Goal: Task Accomplishment & Management: Manage account settings

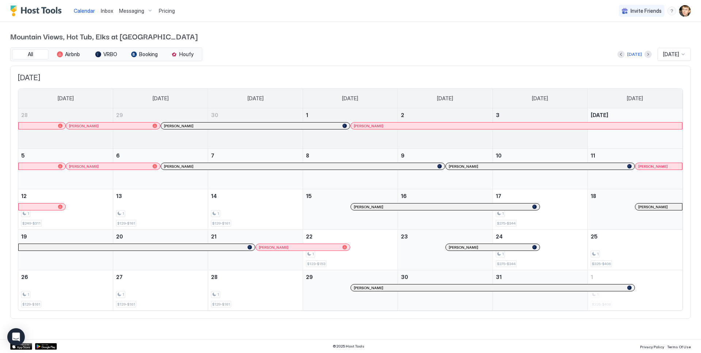
click at [109, 11] on span "Inbox" at bounding box center [107, 11] width 12 height 6
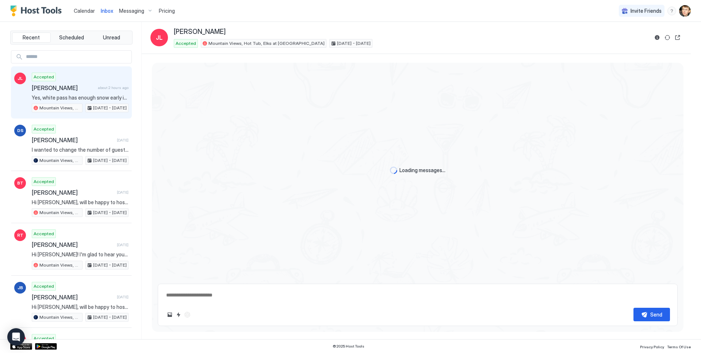
type textarea "*"
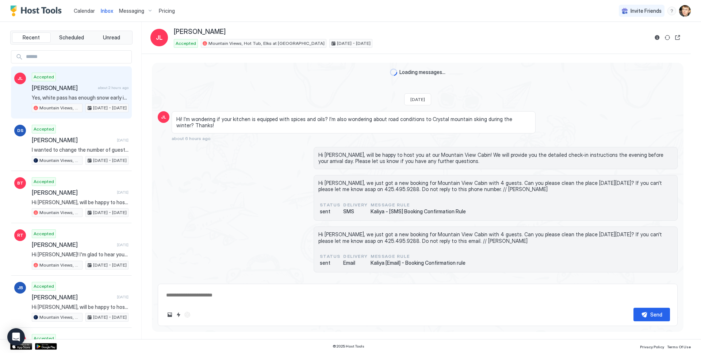
scroll to position [234, 0]
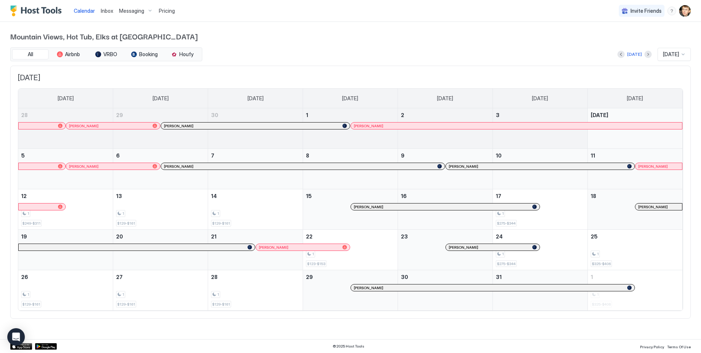
click at [106, 12] on span "Inbox" at bounding box center [107, 11] width 12 height 6
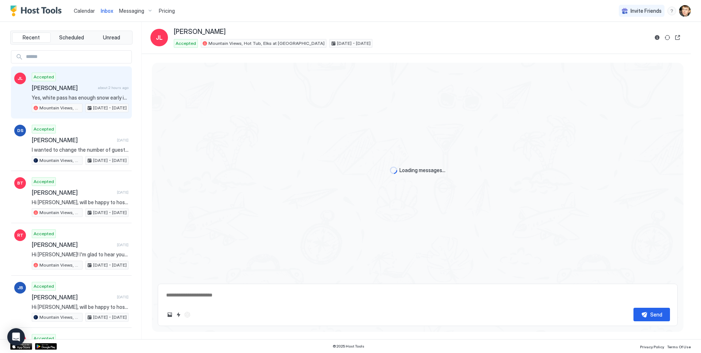
type textarea "*"
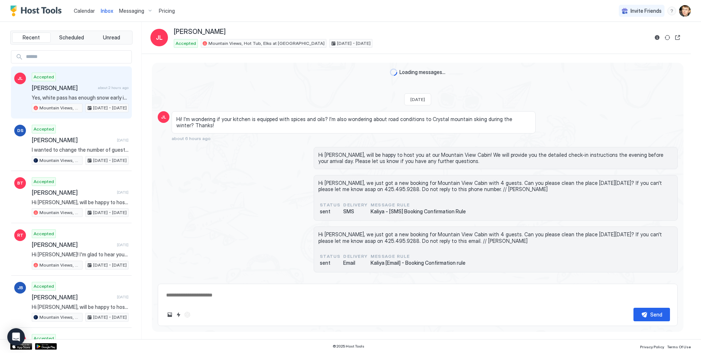
scroll to position [234, 0]
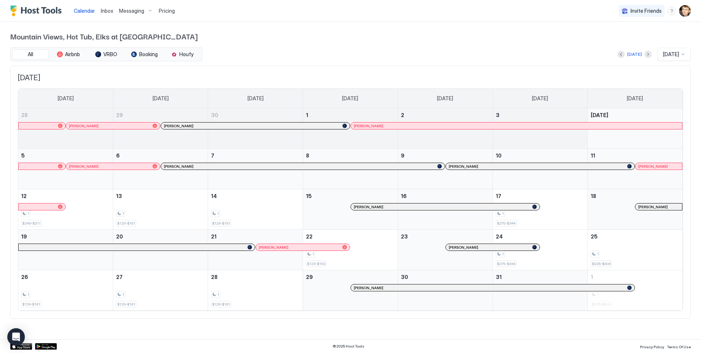
click at [111, 11] on span "Inbox" at bounding box center [107, 11] width 12 height 6
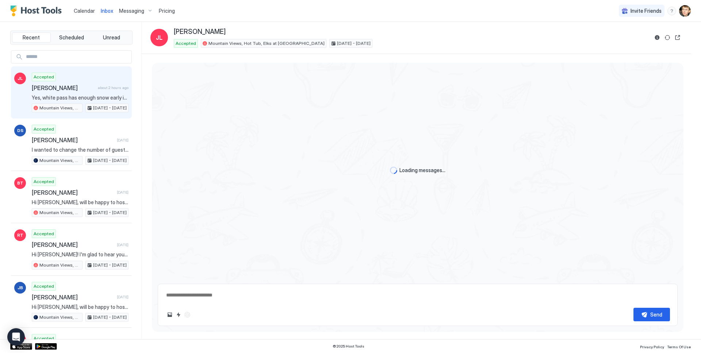
scroll to position [234, 0]
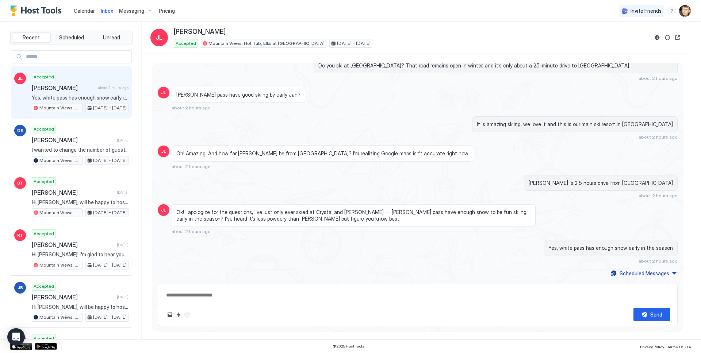
click at [62, 86] on span "[PERSON_NAME]" at bounding box center [63, 87] width 63 height 7
click at [650, 37] on div "JL Julie Lyss Accepted Mountain Views, Hot Tub, Elks at Mount Rainier Jan 5 - 8…" at bounding box center [415, 38] width 531 height 20
click at [661, 37] on div at bounding box center [667, 37] width 29 height 9
click at [660, 37] on button "Reservation information" at bounding box center [657, 37] width 9 height 9
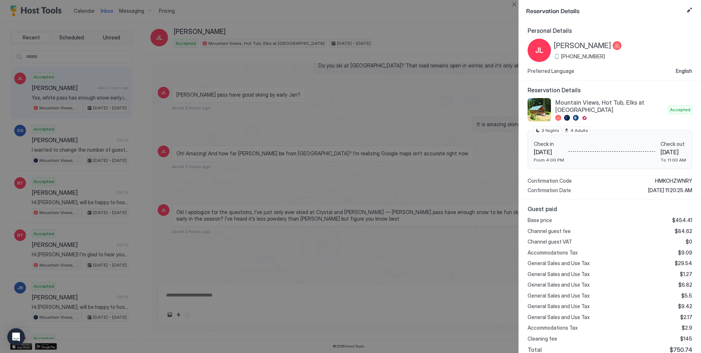
scroll to position [80, 0]
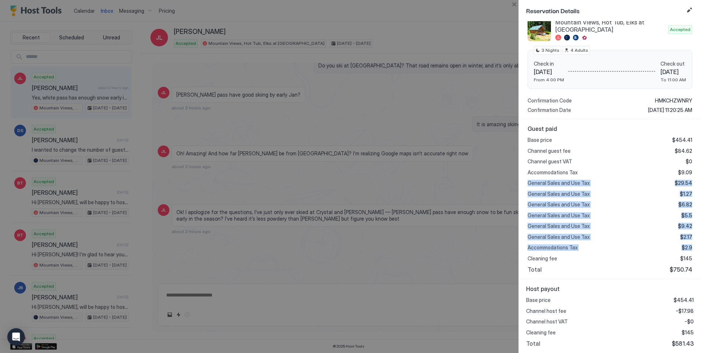
drag, startPoint x: 544, startPoint y: 185, endPoint x: 700, endPoint y: 248, distance: 168.2
click at [700, 248] on div "Guest paid Base price $454.41 Channel guest fee $84.62 Channel guest VAT $0 Acc…" at bounding box center [610, 199] width 182 height 160
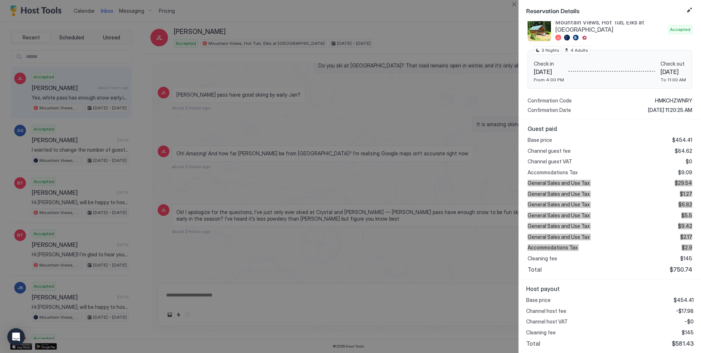
type textarea "*"
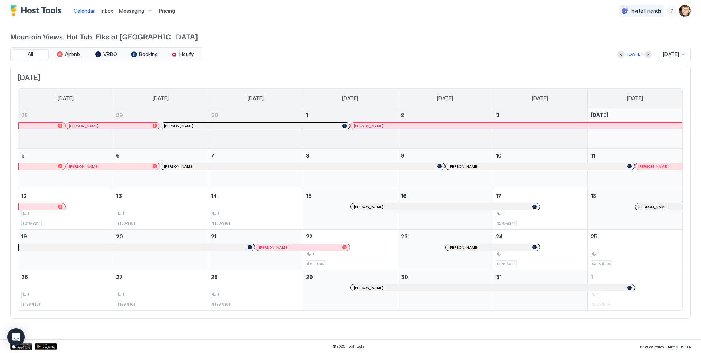
click at [132, 15] on div "Messaging" at bounding box center [136, 11] width 40 height 12
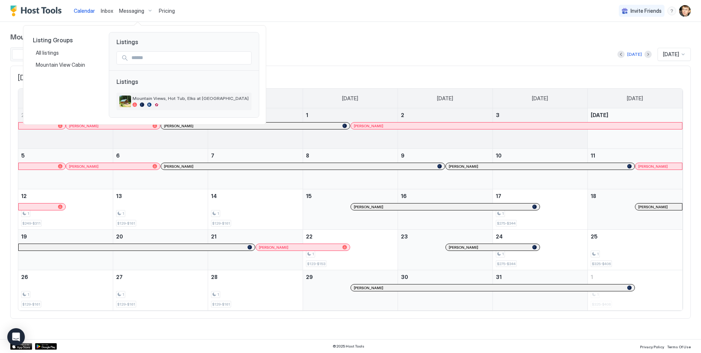
click at [161, 97] on span "Mountain Views, Hot Tub, Elks at [GEOGRAPHIC_DATA]" at bounding box center [190, 98] width 116 height 5
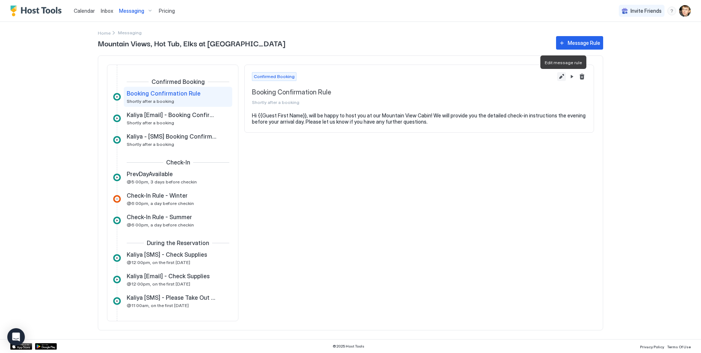
click at [560, 76] on button "Edit message rule" at bounding box center [561, 76] width 9 height 9
click at [193, 215] on div "Check-In Rule - Summer" at bounding box center [173, 217] width 92 height 7
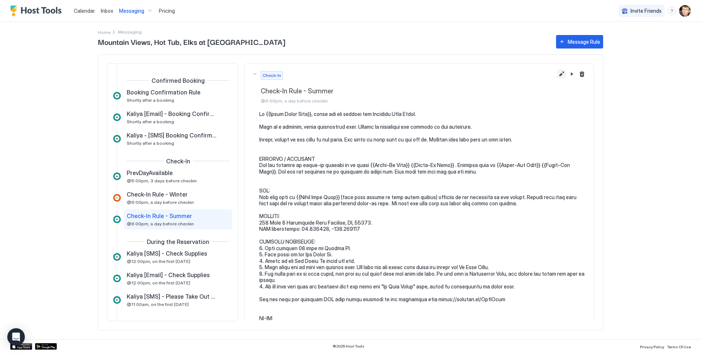
click at [560, 73] on button "Edit message rule" at bounding box center [561, 74] width 9 height 9
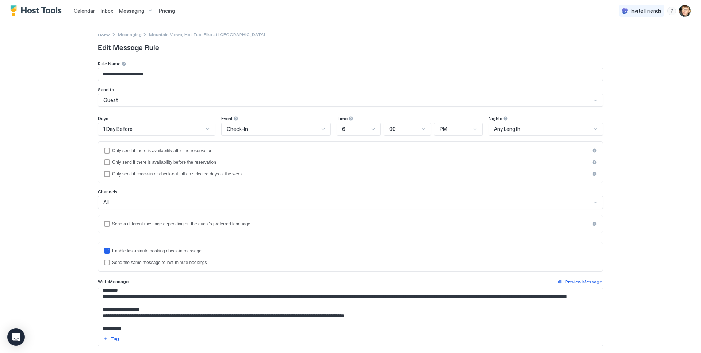
scroll to position [322, 0]
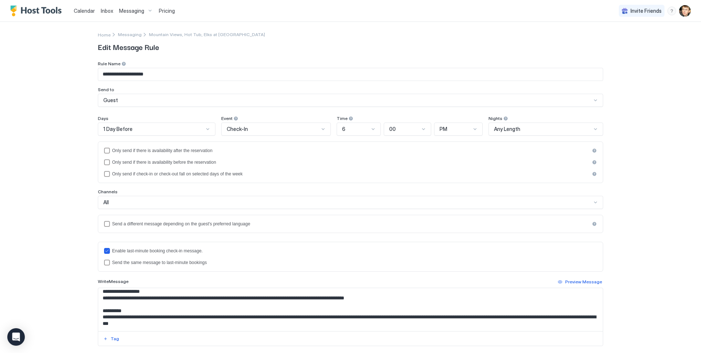
click at [277, 297] on textarea "Input Field" at bounding box center [350, 309] width 504 height 43
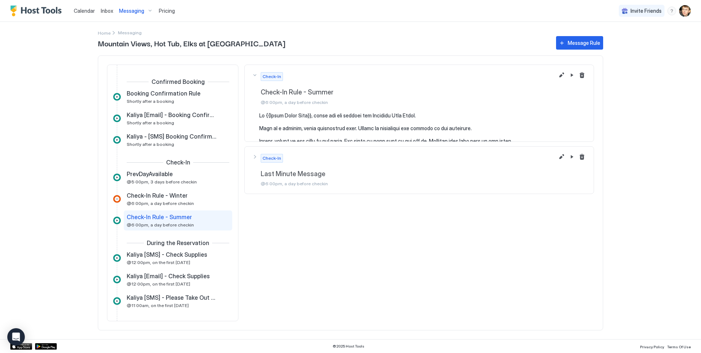
scroll to position [29, 0]
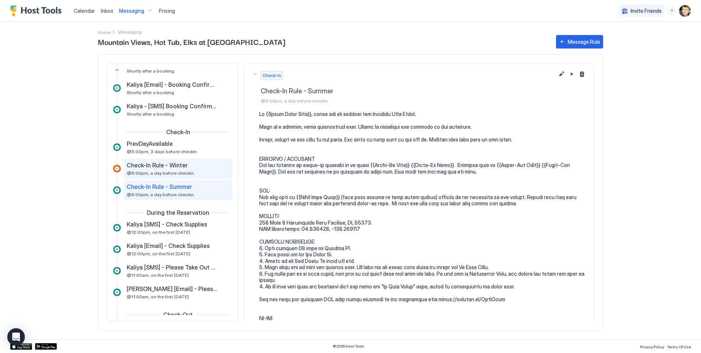
click at [196, 165] on div "Check-In Rule - Winter" at bounding box center [173, 165] width 92 height 7
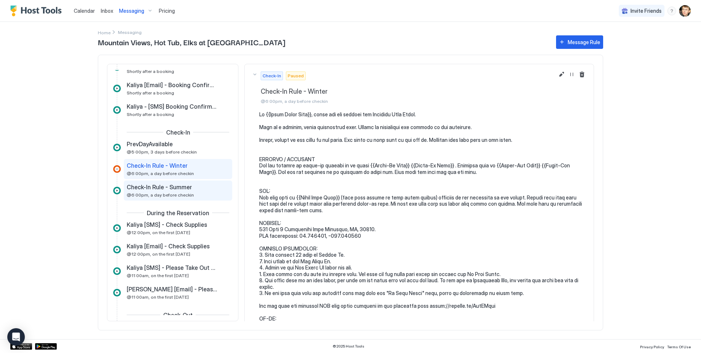
click at [182, 185] on span "Check-In Rule - Summer" at bounding box center [159, 187] width 65 height 7
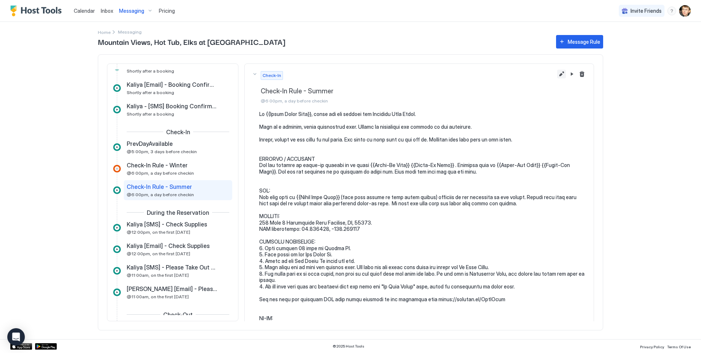
click at [560, 76] on button "Edit message rule" at bounding box center [561, 74] width 9 height 9
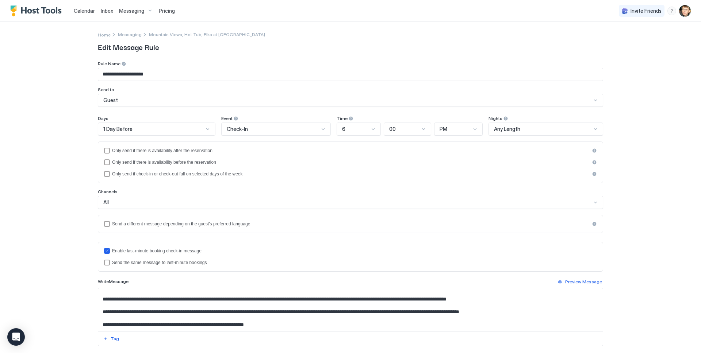
scroll to position [525, 0]
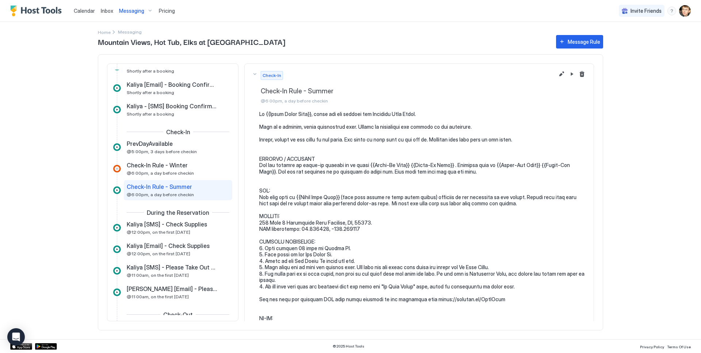
scroll to position [251, 0]
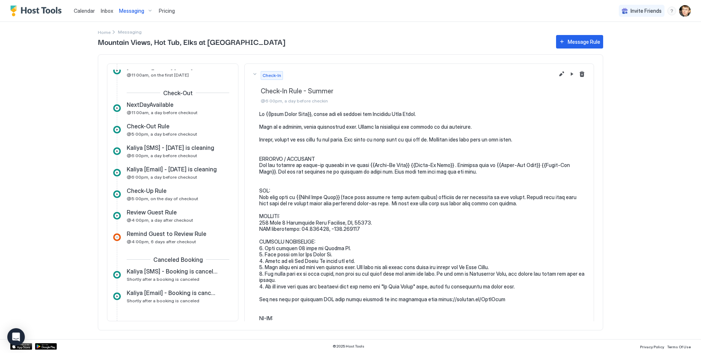
click at [107, 9] on span "Inbox" at bounding box center [107, 11] width 12 height 6
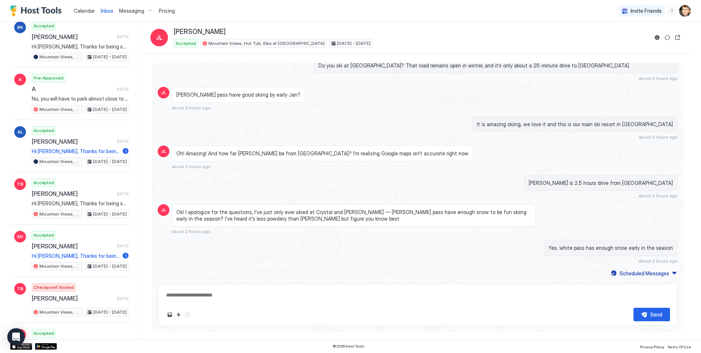
scroll to position [4898, 0]
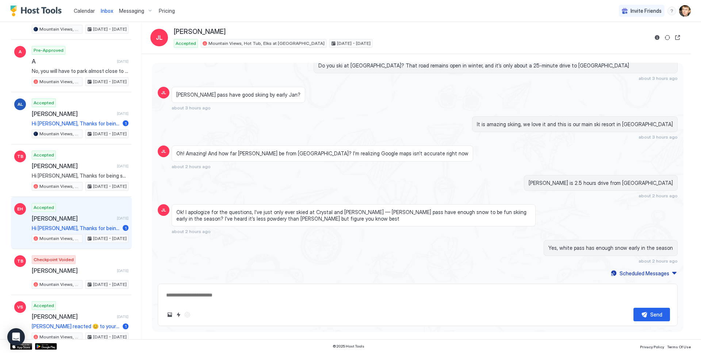
click at [116, 214] on div "Accepted Eric Hartline 3 months ago Hi Eric, Thanks for being such a great gues…" at bounding box center [80, 223] width 97 height 40
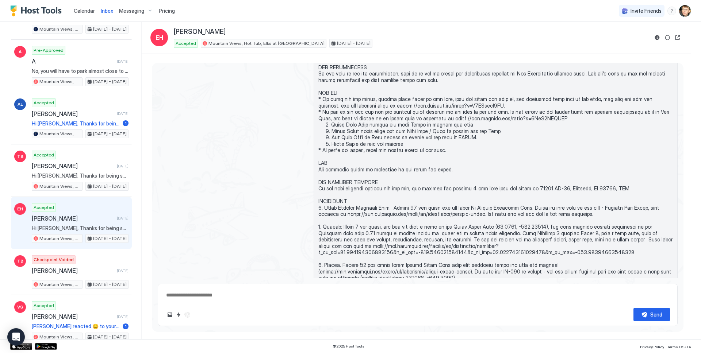
scroll to position [408, 0]
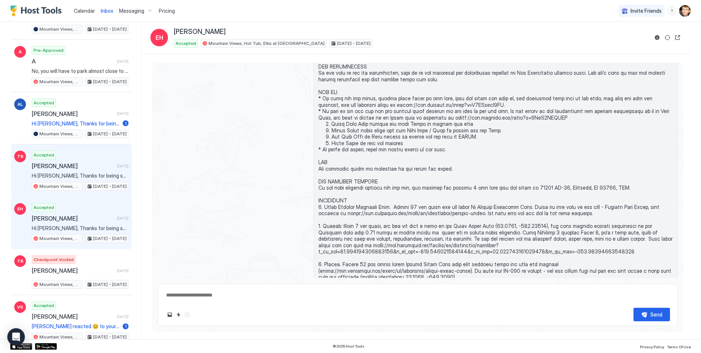
click at [109, 173] on span "Hi Tiffany, Thanks for being such a great guest at our Mountain View Cabin! We …" at bounding box center [80, 176] width 97 height 7
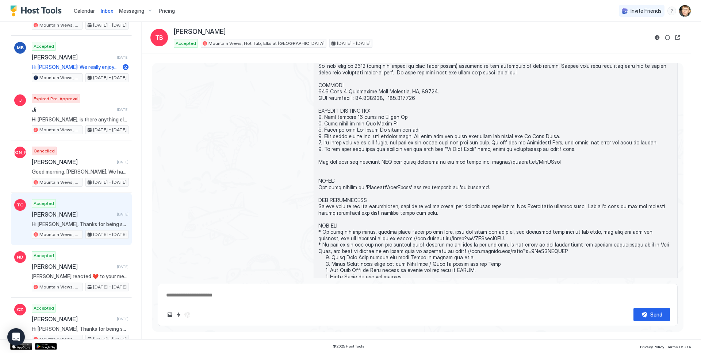
scroll to position [4461, 0]
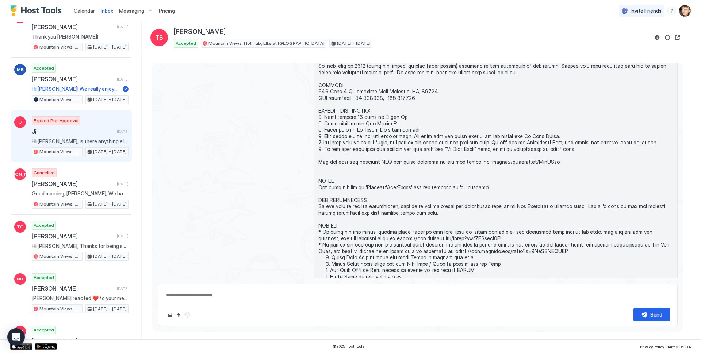
click at [76, 137] on div "Expired Pre-Approval Ji 3 months ago Hi Thomas, is there anything else we can h…" at bounding box center [80, 136] width 97 height 40
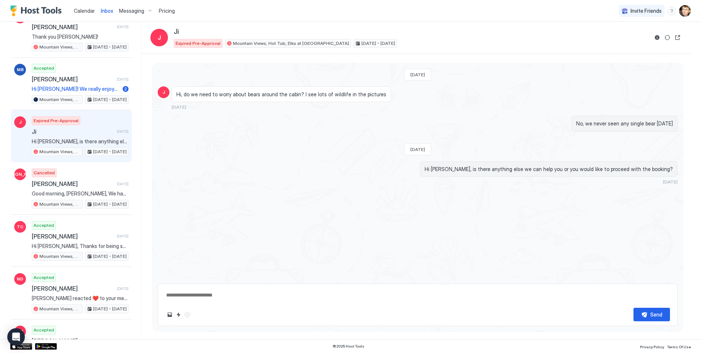
click at [358, 160] on div "Fri, July 4th 2025 J Hi, do we need to worry about bears around the cabin? I se…" at bounding box center [417, 171] width 531 height 216
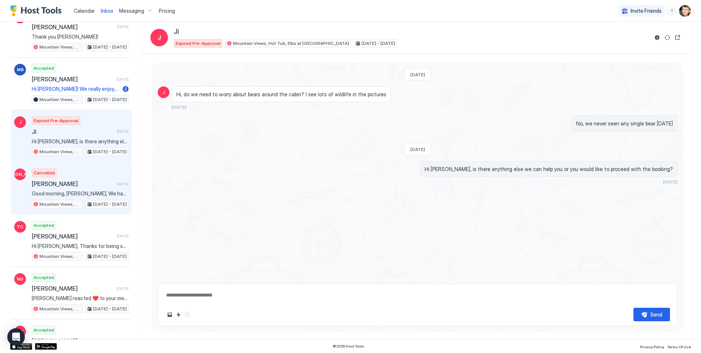
click at [90, 178] on div "Cancelled Joanna Andrade 3 months ago Good morning, Mike, We had a change of pl…" at bounding box center [80, 189] width 97 height 40
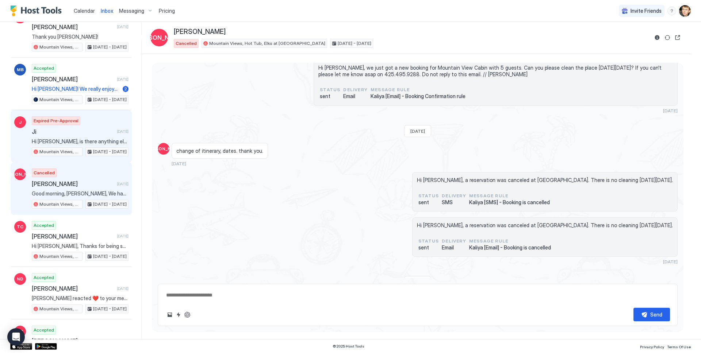
scroll to position [108, 0]
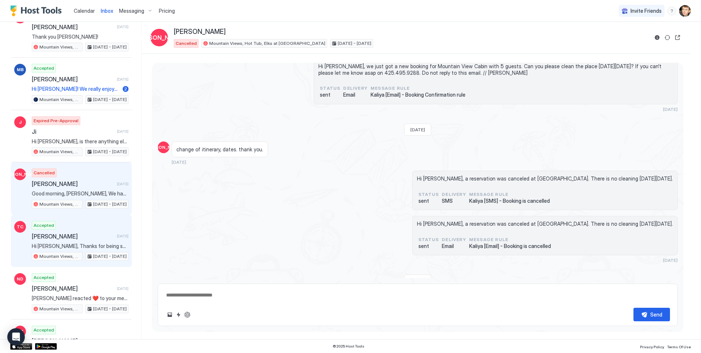
click at [88, 248] on span "Hi Thomas, Thanks for being such a great guest at our Mountain View Cabin! We l…" at bounding box center [80, 246] width 97 height 7
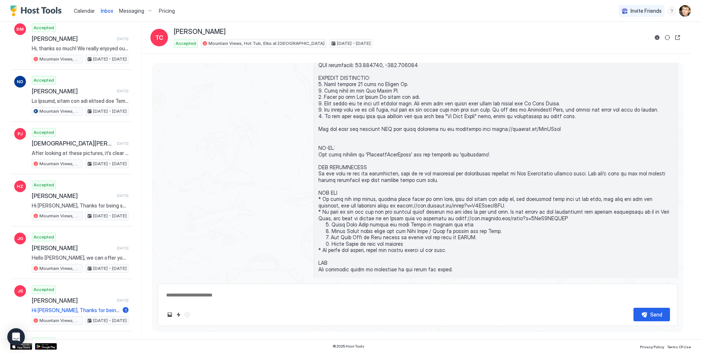
scroll to position [3977, 0]
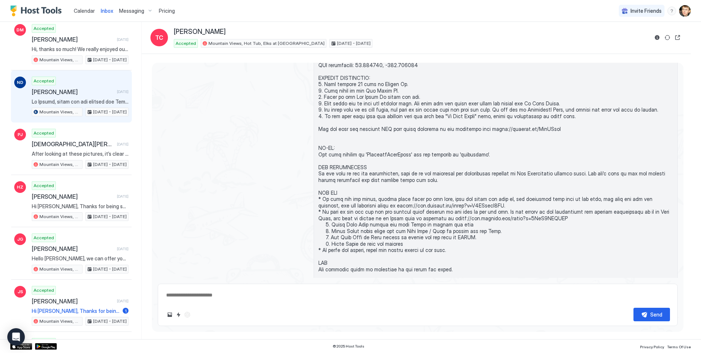
click at [78, 97] on div "Accepted Nicola Dahlin 3 months ago Mountain Views, Hot Tub, Elks at Mount Rain…" at bounding box center [80, 97] width 97 height 40
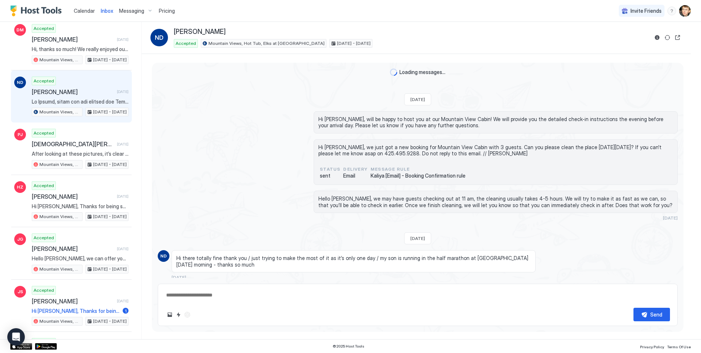
type textarea "*"
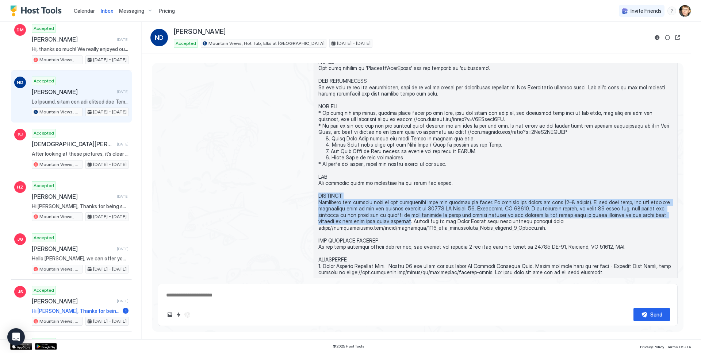
drag, startPoint x: 319, startPoint y: 196, endPoint x: 351, endPoint y: 219, distance: 39.8
click at [351, 219] on span at bounding box center [495, 161] width 354 height 600
copy span "CAMPFIRE Campfires are allowed only in the designated fire pit outside the cabi…"
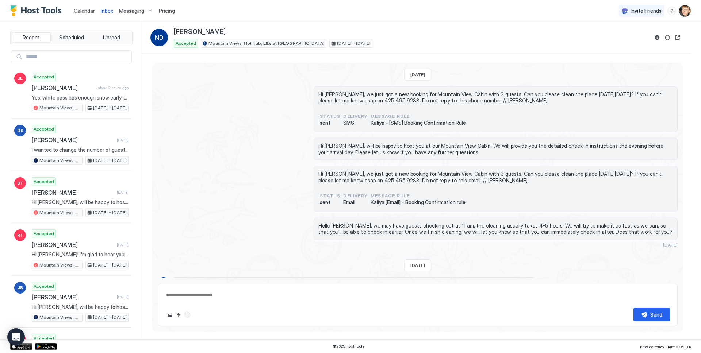
click at [134, 12] on span "Messaging" at bounding box center [131, 11] width 25 height 7
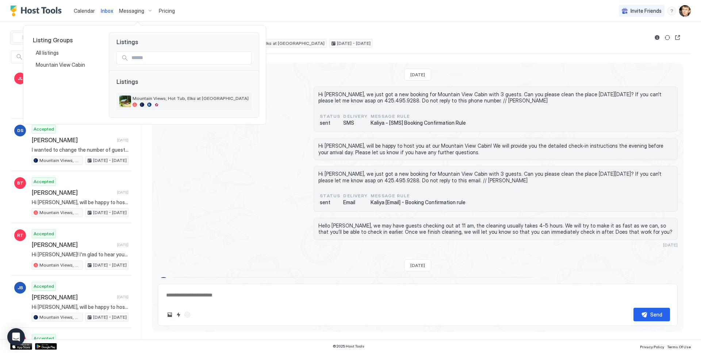
click at [191, 93] on div "Mountain Views, Hot Tub, Elks at [GEOGRAPHIC_DATA]" at bounding box center [183, 102] width 135 height 18
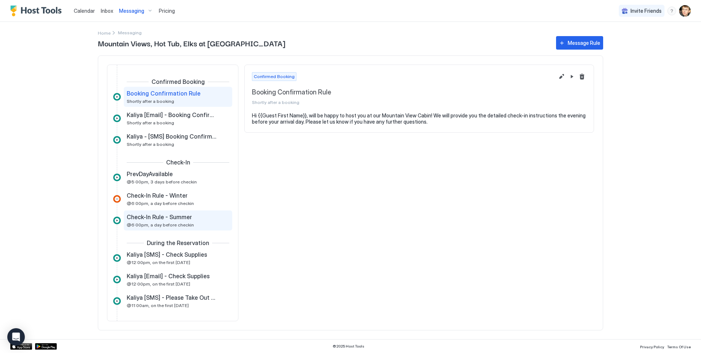
click at [179, 215] on span "Check-In Rule - Summer" at bounding box center [159, 217] width 65 height 7
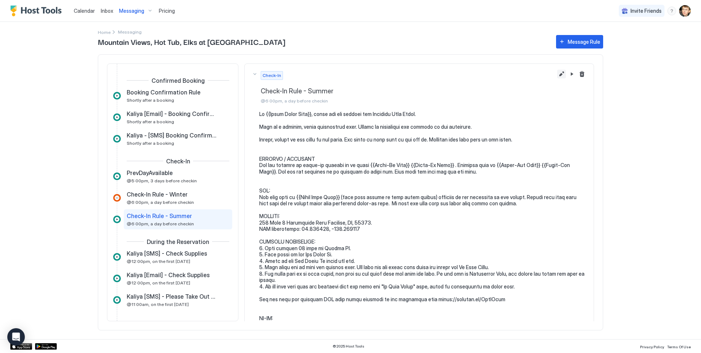
click at [565, 74] on button "Edit message rule" at bounding box center [561, 74] width 9 height 9
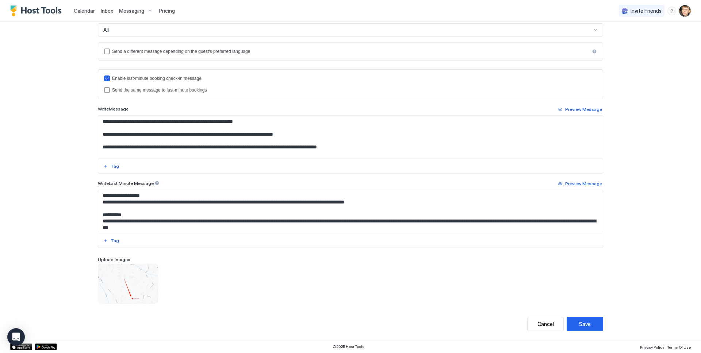
scroll to position [320, 0]
click at [228, 200] on textarea "Input Field" at bounding box center [350, 211] width 504 height 43
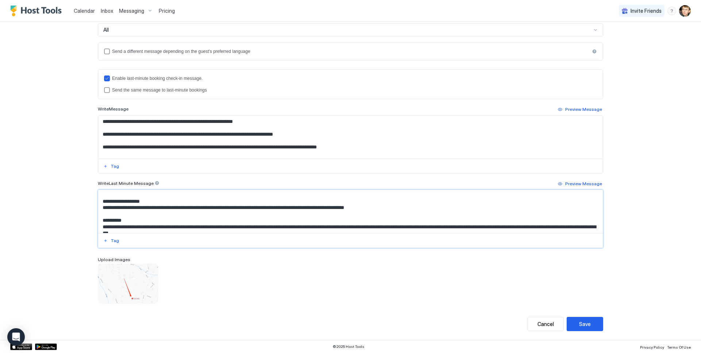
paste textarea "**********"
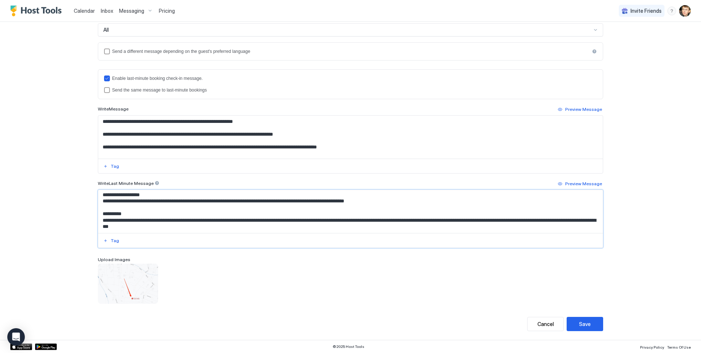
scroll to position [318, 0]
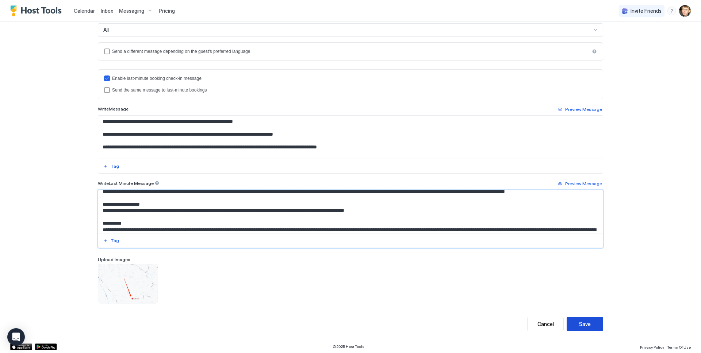
type textarea "**********"
click at [580, 320] on div "Save" at bounding box center [585, 324] width 12 height 8
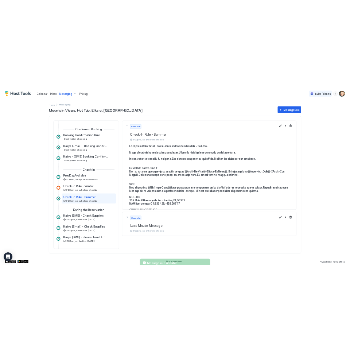
scroll to position [29, 0]
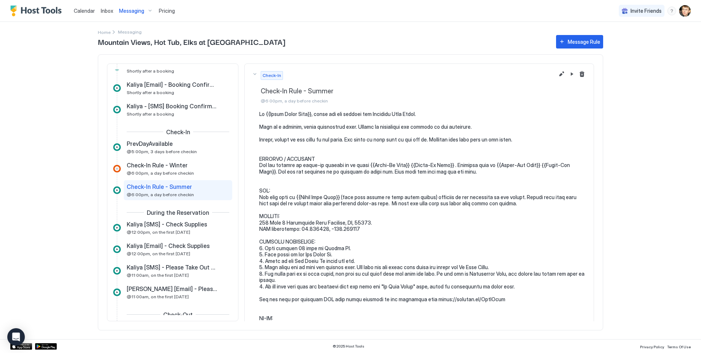
click at [87, 11] on span "Calendar" at bounding box center [84, 11] width 21 height 6
